Goal: Transaction & Acquisition: Purchase product/service

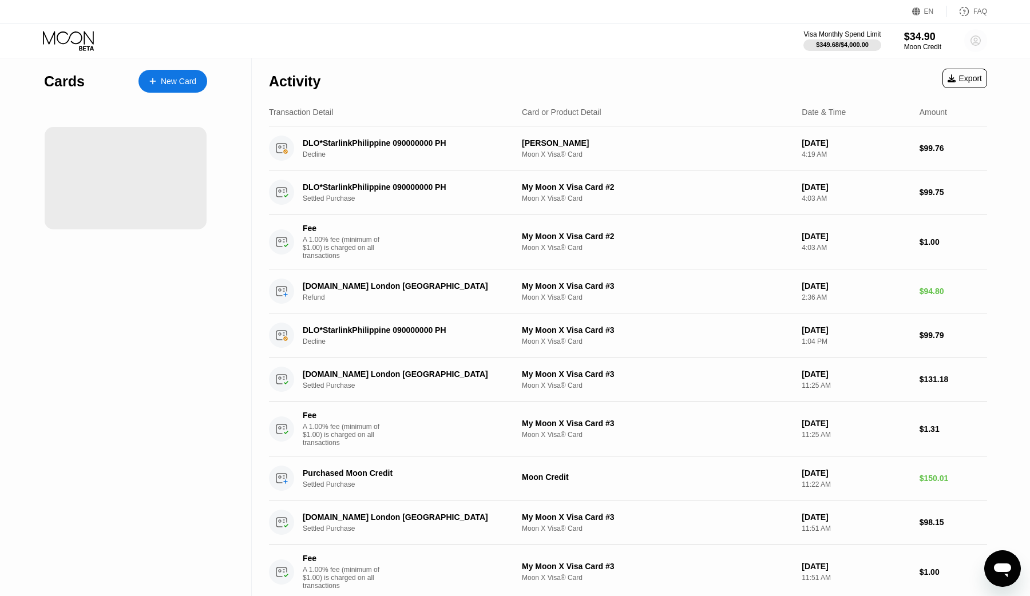
click at [965, 42] on circle at bounding box center [975, 40] width 23 height 23
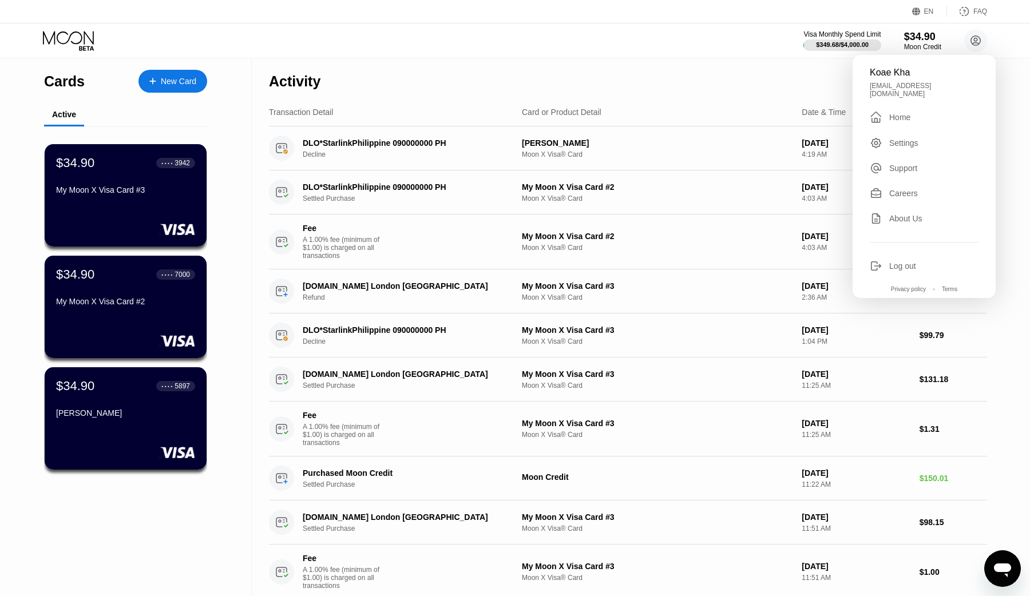
click at [702, 34] on div "Visa Monthly Spend Limit $349.68 / $4,000.00 $34.90 Moon Credit Koae Kha koaekh…" at bounding box center [515, 40] width 1030 height 34
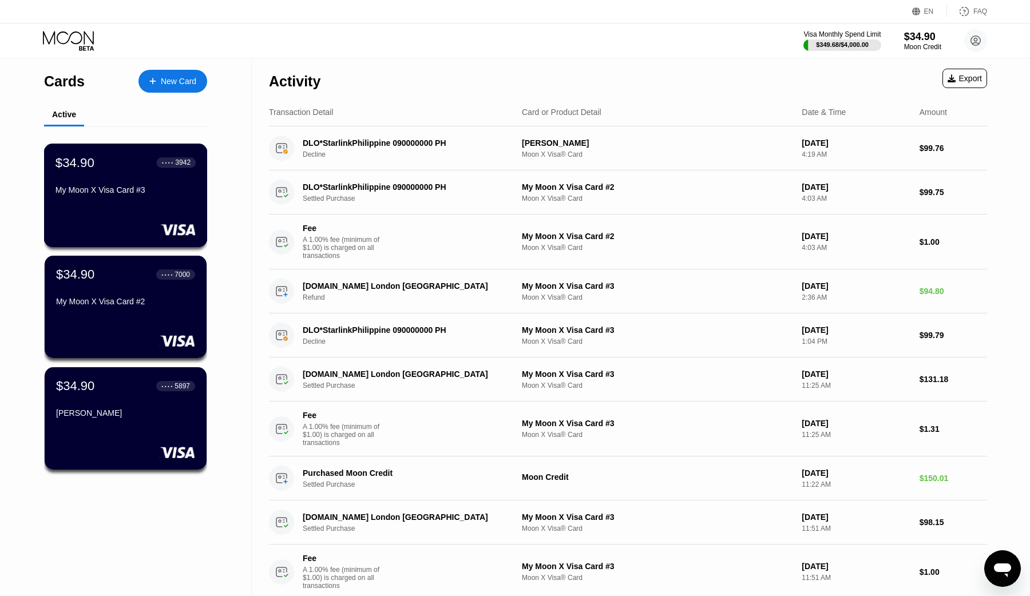
click at [167, 213] on div "$34.90 ● ● ● ● 3942 My Moon X Visa Card #3" at bounding box center [126, 196] width 164 height 104
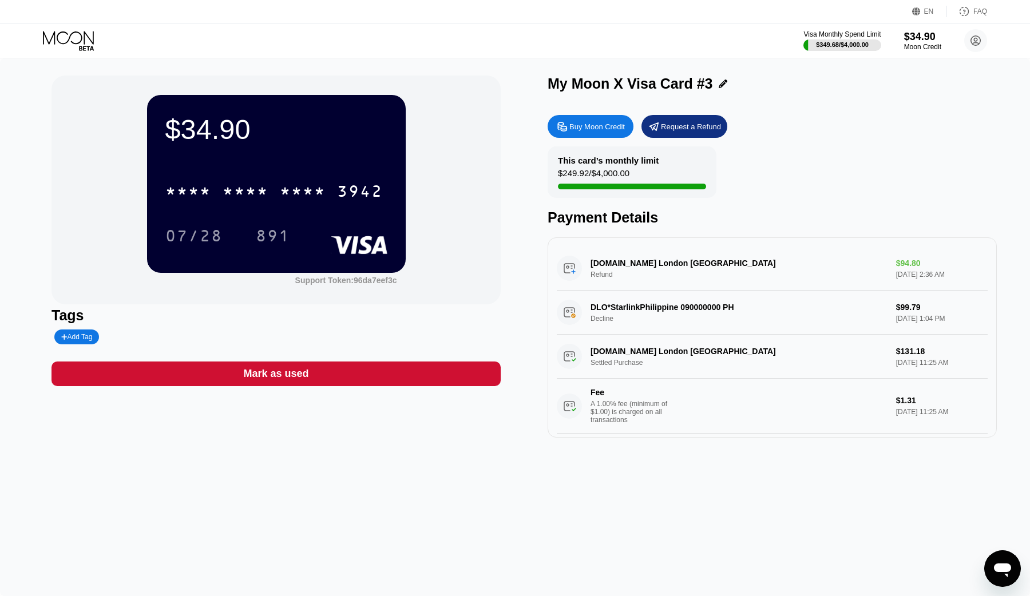
click at [572, 128] on div "Buy Moon Credit" at bounding box center [597, 127] width 56 height 10
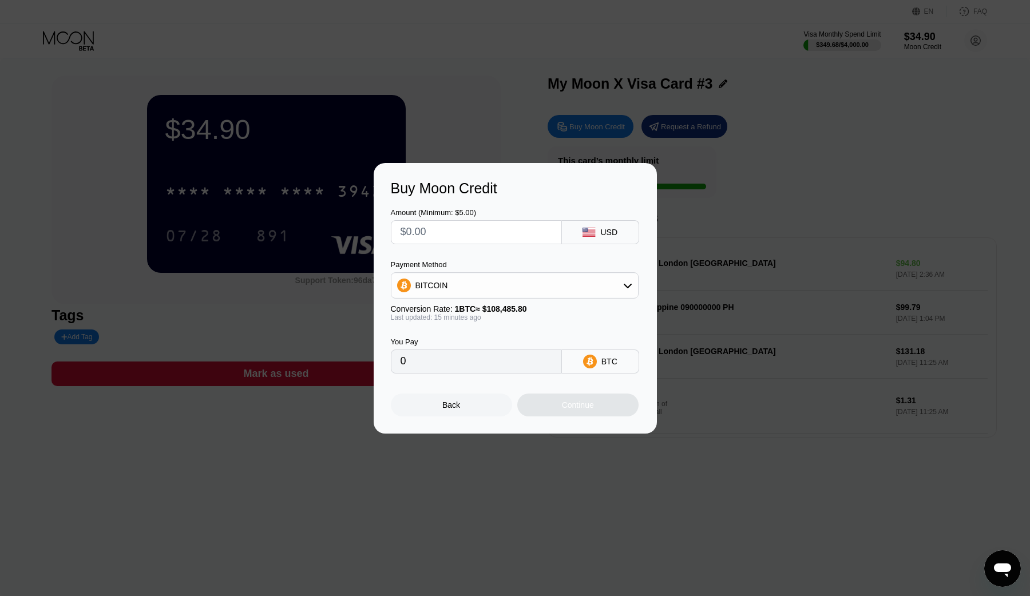
click at [451, 234] on input "text" at bounding box center [477, 232] width 152 height 23
type input "$2"
type input "0.00001842"
type input "$28"
type input "0.00025783"
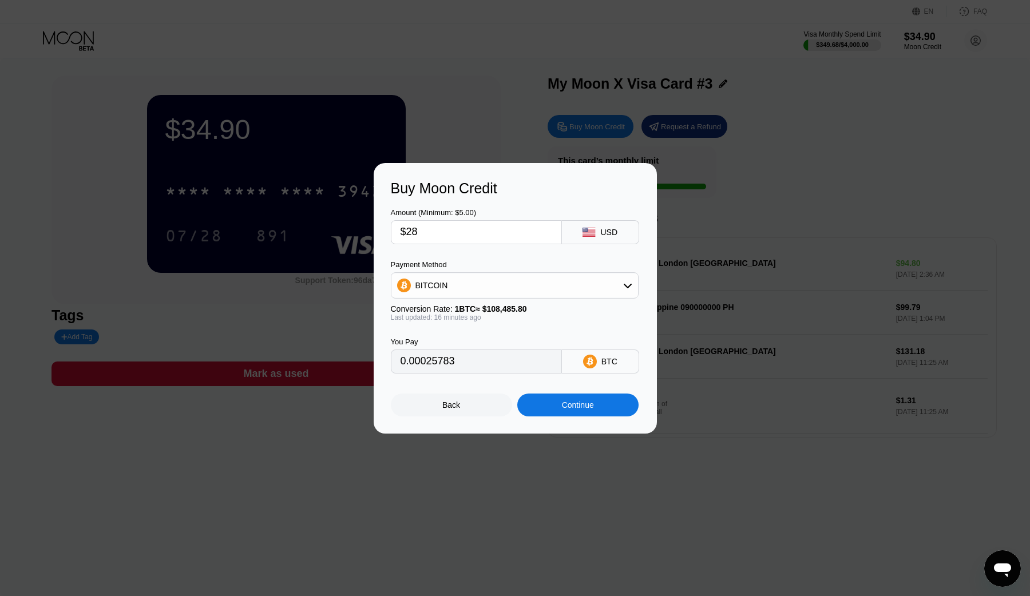
type input "$280"
type input "0.00257825"
type input "$280"
click at [532, 284] on div "BITCOIN" at bounding box center [514, 285] width 247 height 23
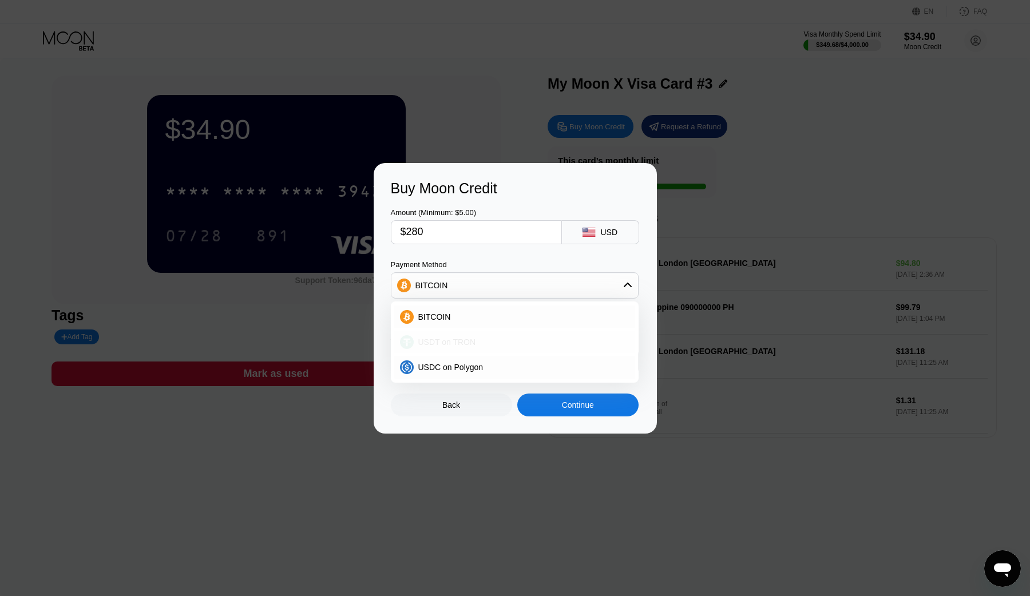
click at [473, 349] on div "USDT on TRON" at bounding box center [514, 342] width 241 height 23
type input "282.83"
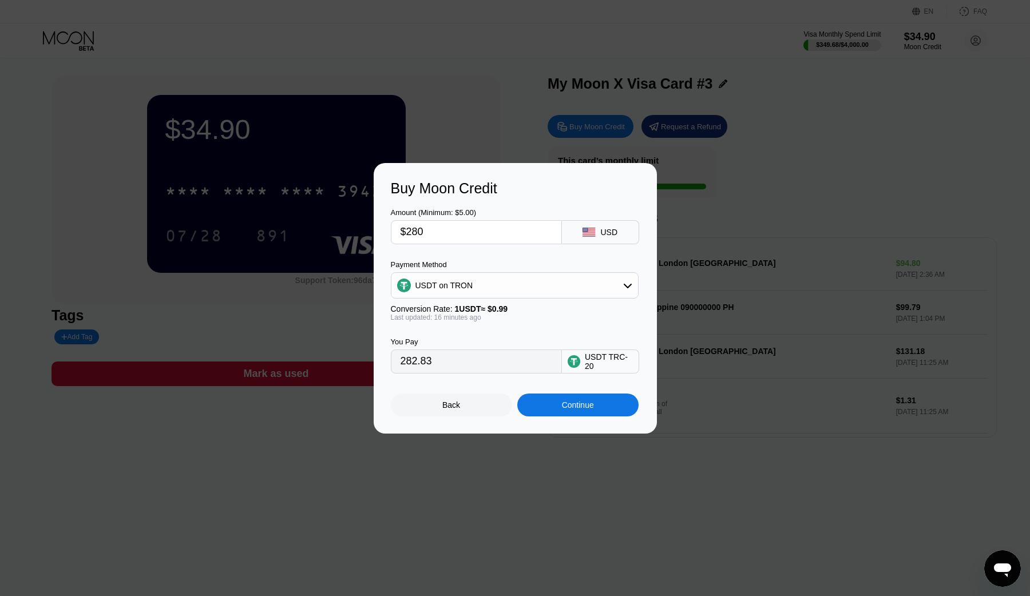
click at [589, 399] on div "Continue" at bounding box center [577, 405] width 121 height 23
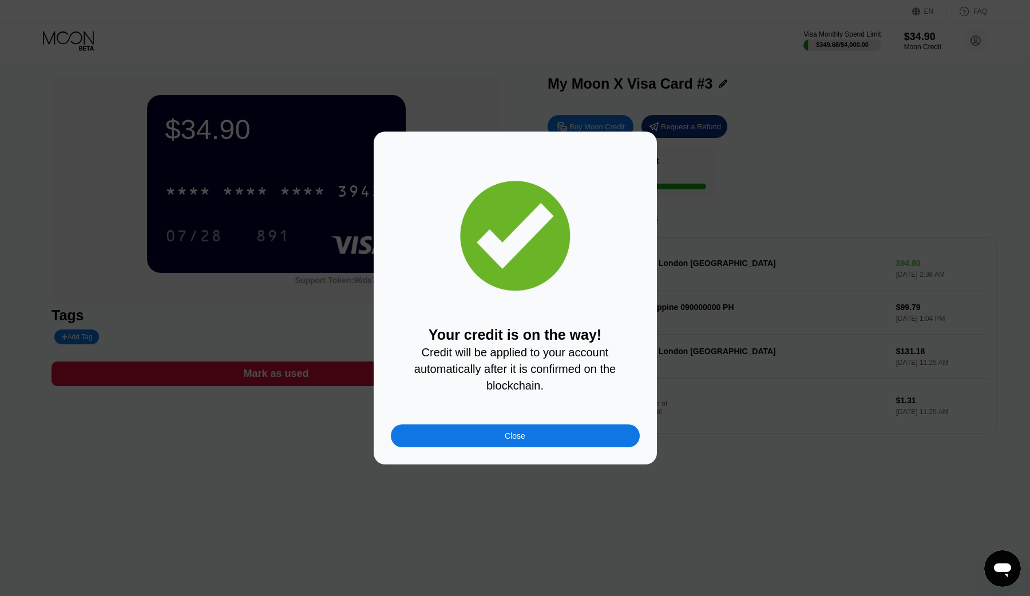
click at [514, 449] on div "Your credit is on the way! Credit will be applied to your account automatically…" at bounding box center [515, 298] width 283 height 333
click at [496, 430] on div "Close" at bounding box center [515, 436] width 249 height 23
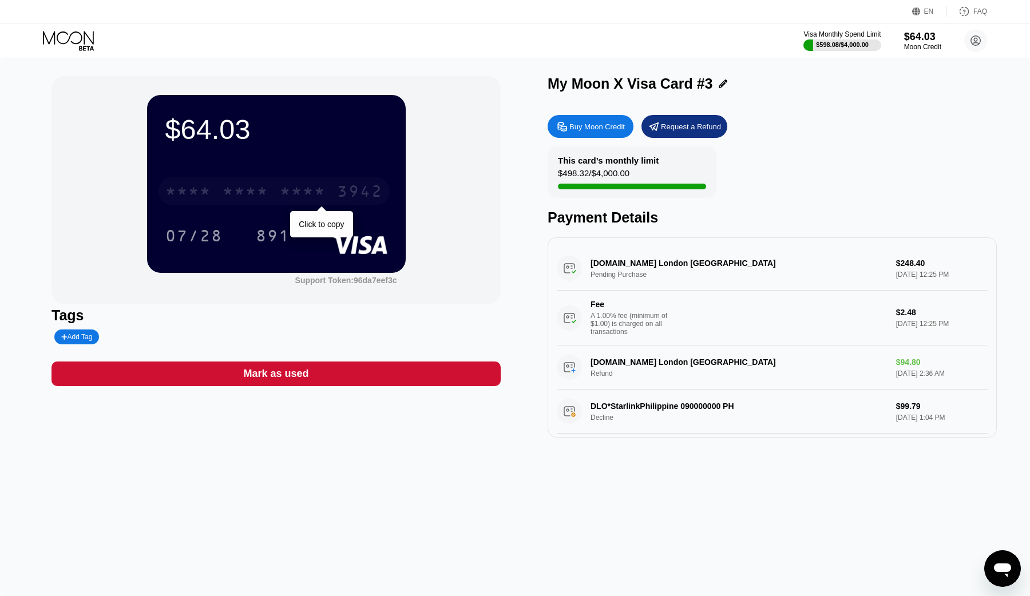
click at [258, 187] on div "* * * *" at bounding box center [246, 193] width 46 height 18
